Goal: Task Accomplishment & Management: Complete application form

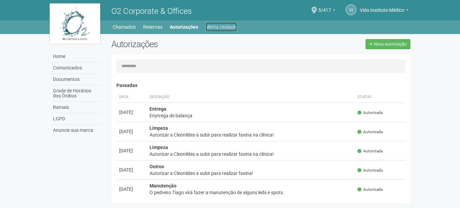
click at [222, 24] on link "Minha Unidade" at bounding box center [221, 26] width 31 height 9
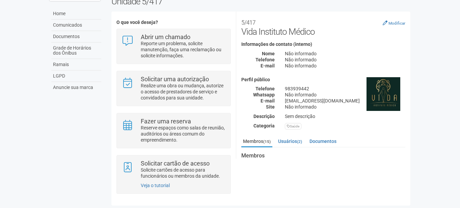
scroll to position [45, 0]
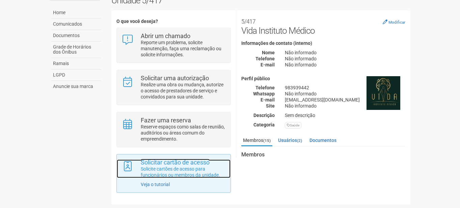
click at [187, 172] on p "Solicite cartões de acesso para funcionários ou membros da unidade." at bounding box center [183, 172] width 85 height 12
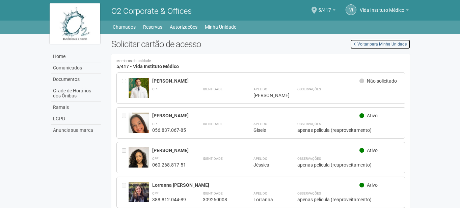
click at [371, 42] on link "Voltar para Minha Unidade" at bounding box center [380, 44] width 60 height 10
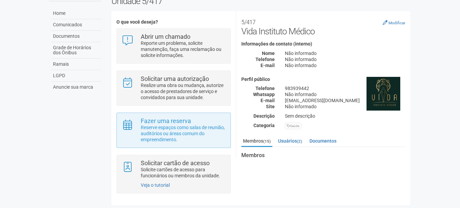
scroll to position [45, 0]
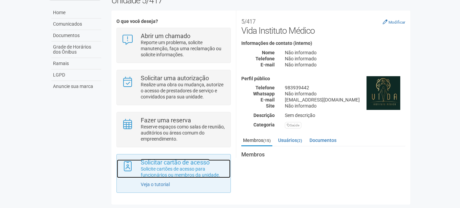
click at [174, 159] on strong "Solicitar cartão de acesso" at bounding box center [175, 162] width 69 height 7
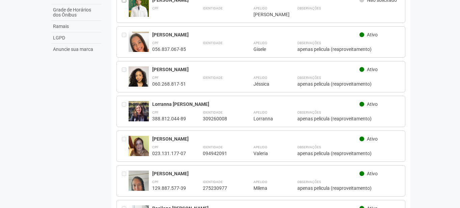
scroll to position [101, 0]
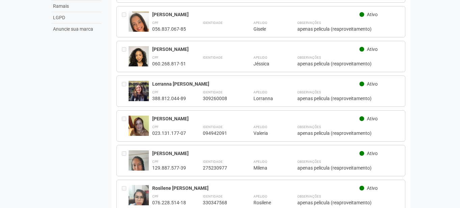
click at [139, 56] on img at bounding box center [139, 59] width 20 height 27
click at [140, 56] on img at bounding box center [139, 59] width 20 height 27
click at [158, 47] on div "Jéssica Souza Faria" at bounding box center [256, 49] width 208 height 6
click at [224, 59] on div "Identidade" at bounding box center [220, 60] width 34 height 13
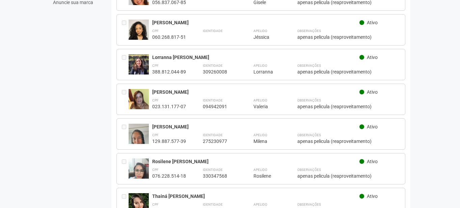
scroll to position [169, 0]
